Goal: Find specific page/section: Find specific page/section

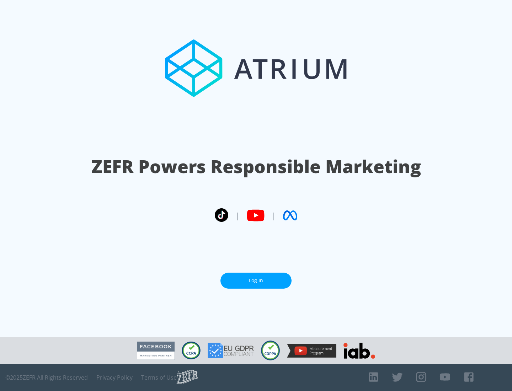
click at [256, 280] on link "Log In" at bounding box center [255, 281] width 71 height 16
